Goal: Information Seeking & Learning: Learn about a topic

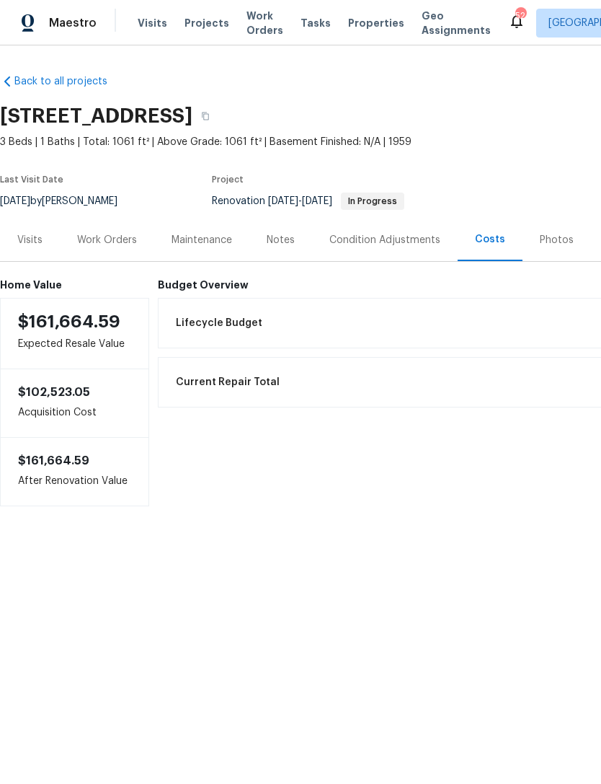
click at [31, 240] on div "Visits" at bounding box center [29, 240] width 25 height 14
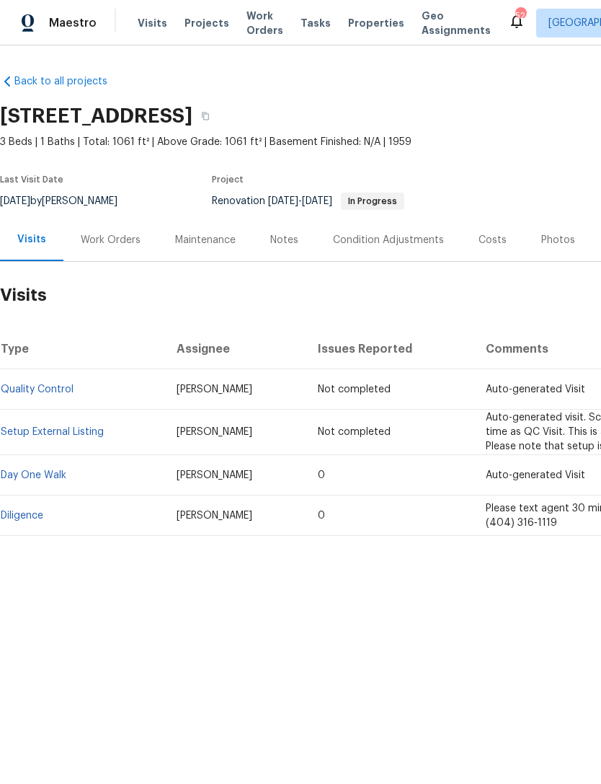
click at [38, 511] on link "Diligence" at bounding box center [22, 516] width 43 height 10
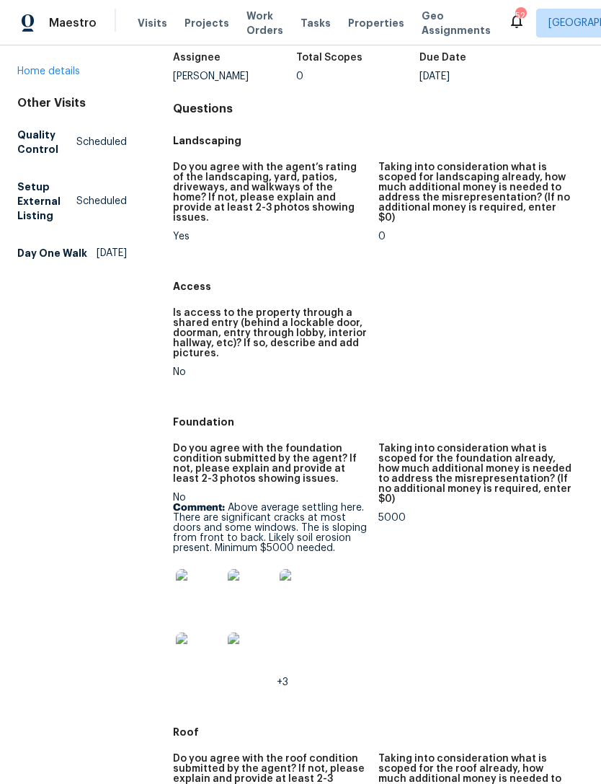
scroll to position [105, 0]
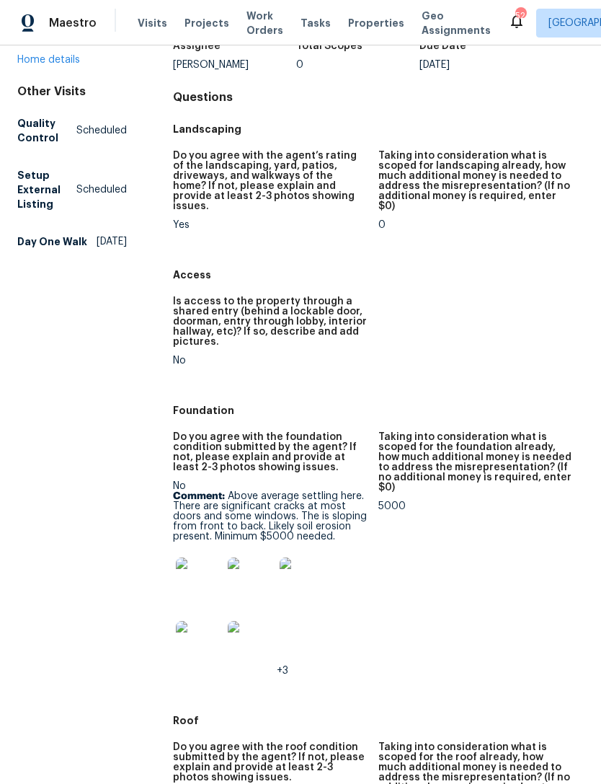
click at [537, 441] on h5 "Taking into consideration what is scoped for the foundation already, how much a…" at bounding box center [476, 462] width 194 height 61
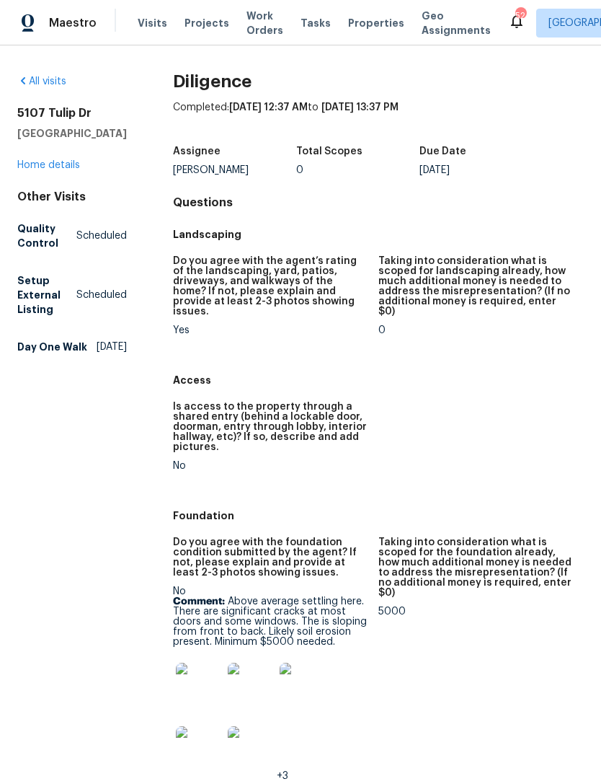
scroll to position [0, 0]
click at [44, 170] on link "Home details" at bounding box center [48, 165] width 63 height 10
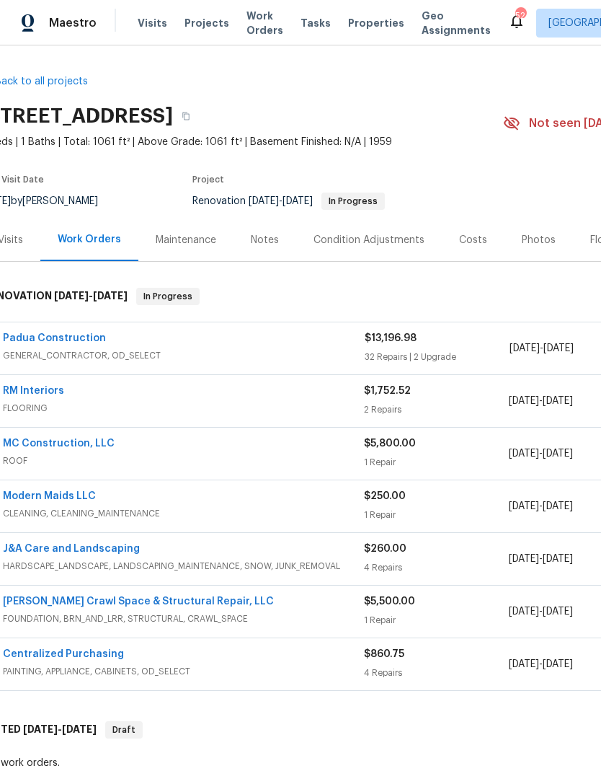
scroll to position [0, 20]
